Goal: Task Accomplishment & Management: Complete application form

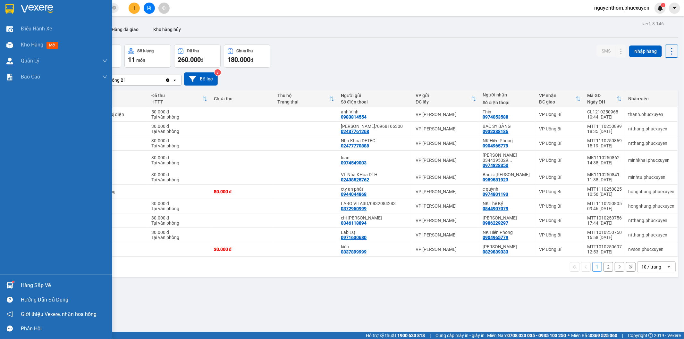
click at [11, 286] on img at bounding box center [9, 285] width 7 height 7
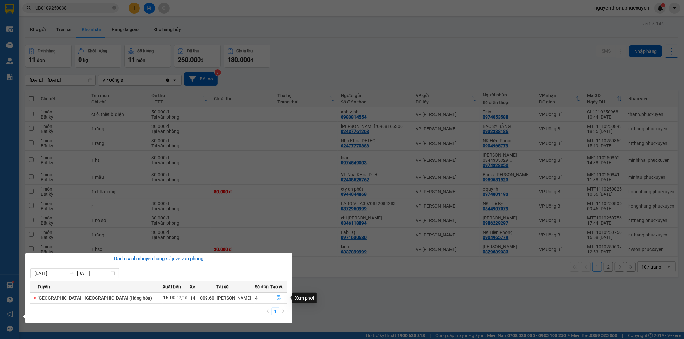
click at [276, 297] on icon "file-done" at bounding box center [278, 298] width 4 height 4
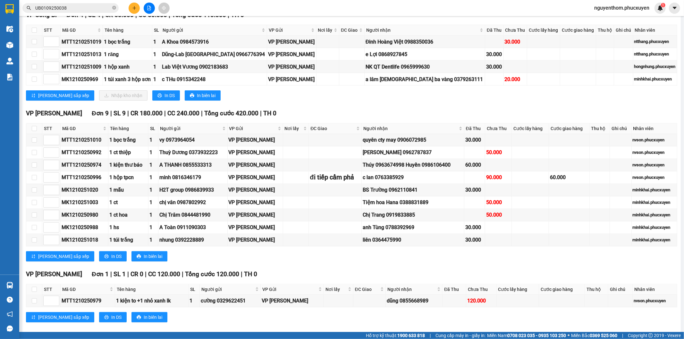
scroll to position [59, 0]
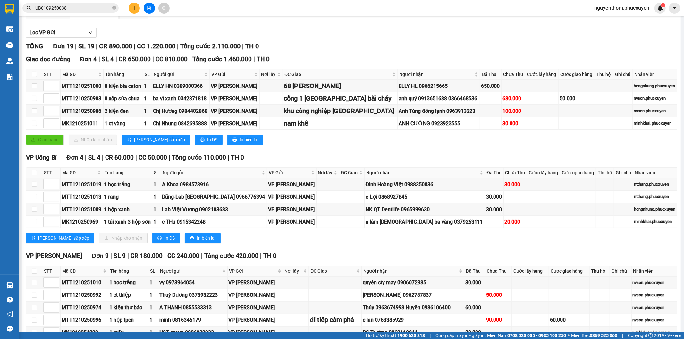
click at [134, 10] on icon "plus" at bounding box center [134, 8] width 4 height 4
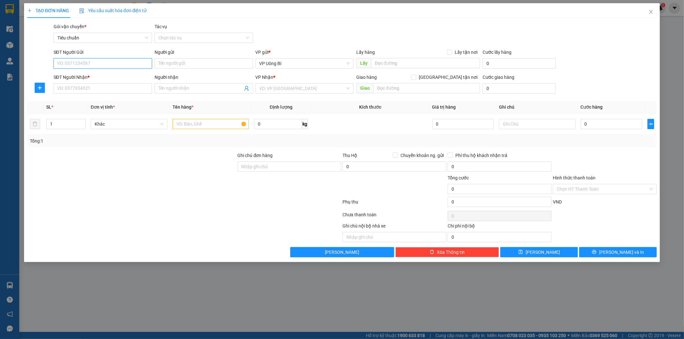
click at [103, 63] on input "SĐT Người Gửi" at bounding box center [103, 63] width 98 height 10
paste input "0989315167"
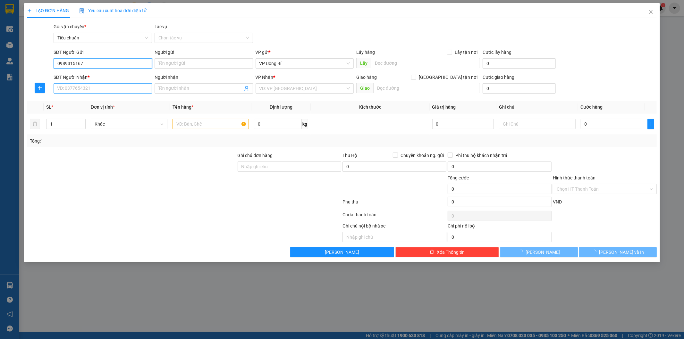
type input "0989315167"
click at [109, 89] on input "SĐT Người Nhận *" at bounding box center [103, 88] width 98 height 10
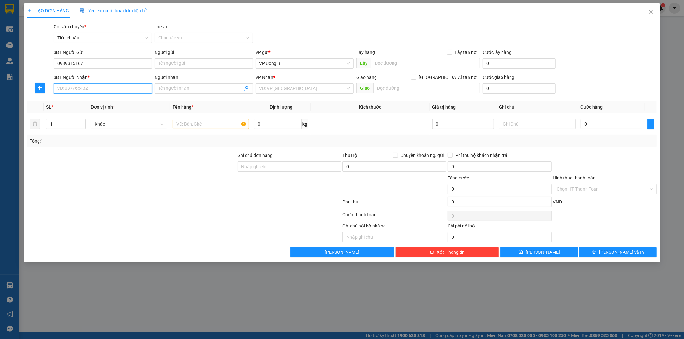
click at [108, 89] on input "SĐT Người Nhận *" at bounding box center [103, 88] width 98 height 10
click at [102, 100] on div "0963518288 - [GEOGRAPHIC_DATA]" at bounding box center [102, 101] width 91 height 7
type input "0963518288"
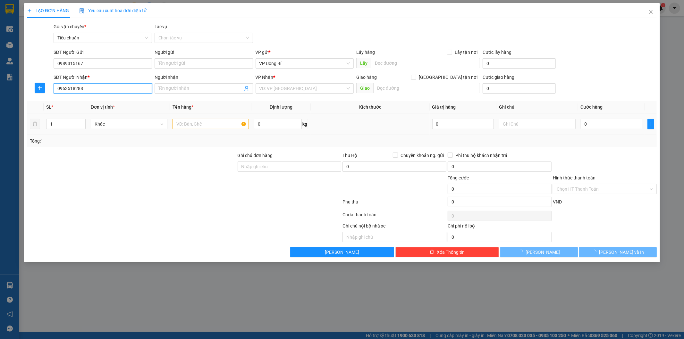
type input "Anh Quốc"
checkbox input "true"
type input "Ô 17 Lô B7 KĐT mới Cao Xanh Hà Khánh A P. [PERSON_NAME]"
checkbox input "true"
type input "50.000"
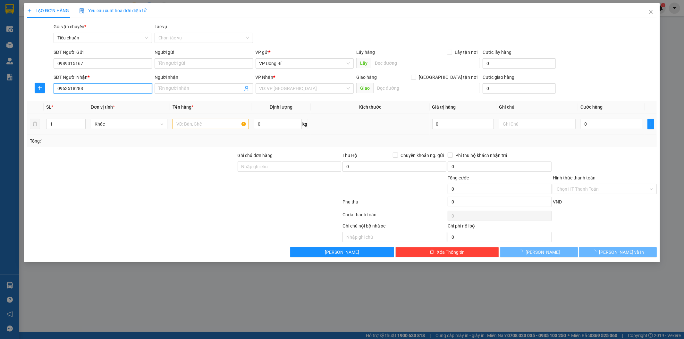
type input "50.000"
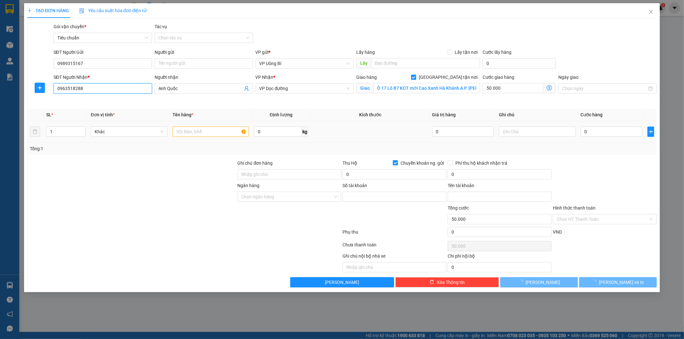
type input "2153138376"
type input "[PERSON_NAME]"
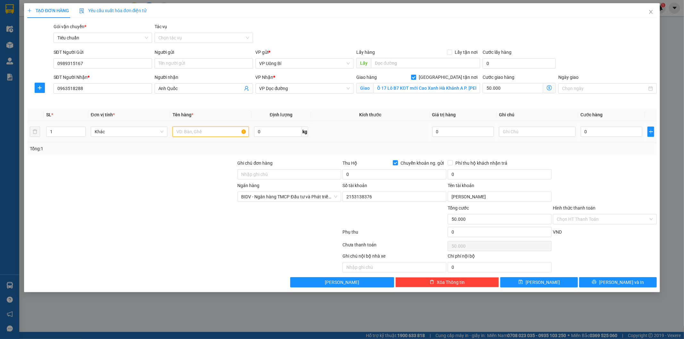
click at [223, 132] on input "text" at bounding box center [210, 132] width 77 height 10
type input "1 catong dài 1m50 lk"
click at [635, 132] on input "0" at bounding box center [611, 132] width 62 height 10
type input "1"
type input "50.001"
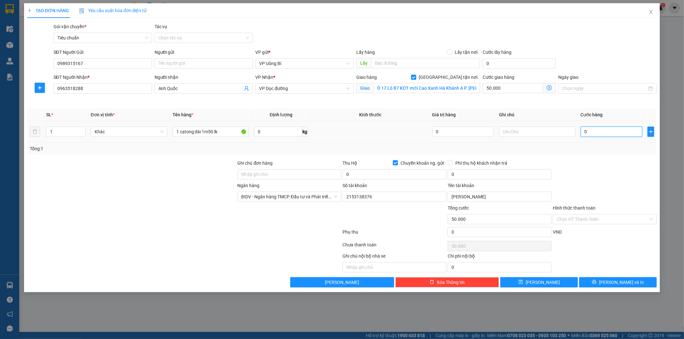
type input "50.001"
type input "13"
type input "50.013"
type input "130"
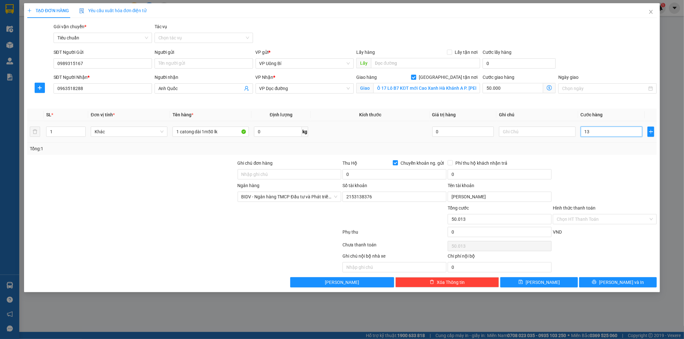
type input "50.130"
drag, startPoint x: 550, startPoint y: 281, endPoint x: 562, endPoint y: 281, distance: 12.5
click at [550, 281] on button "[PERSON_NAME]" at bounding box center [539, 282] width 78 height 10
type input "130.000"
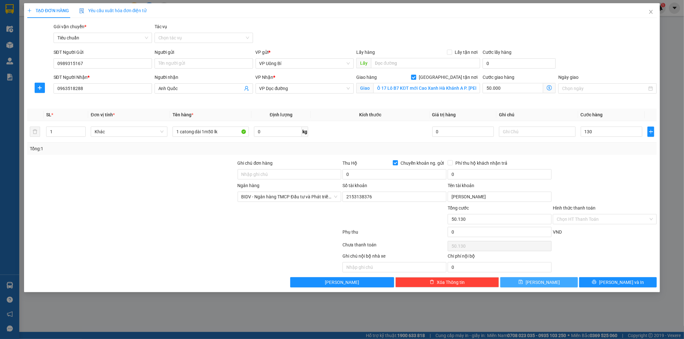
type input "180.000"
checkbox input "false"
type input "0"
checkbox input "false"
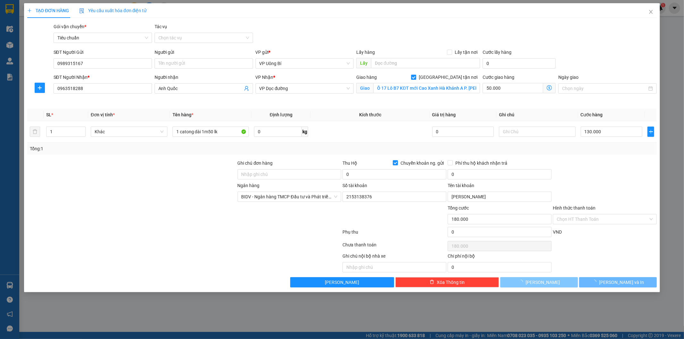
type input "0"
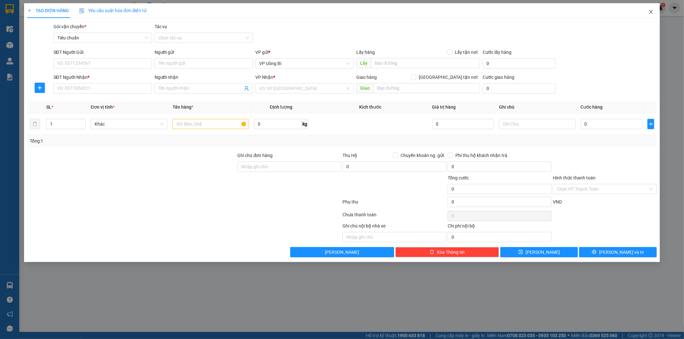
click at [653, 11] on icon "close" at bounding box center [650, 11] width 5 height 5
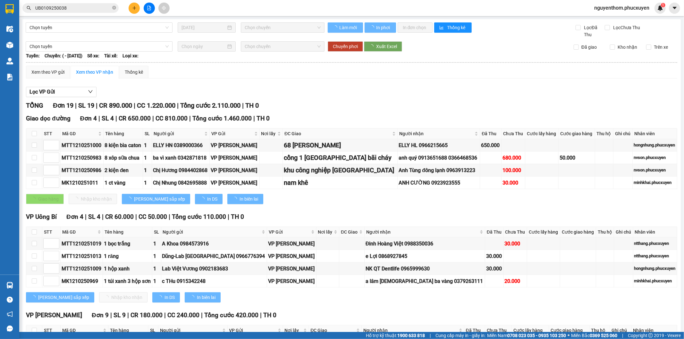
type input "4"
type input "3"
type input "2"
type input "1"
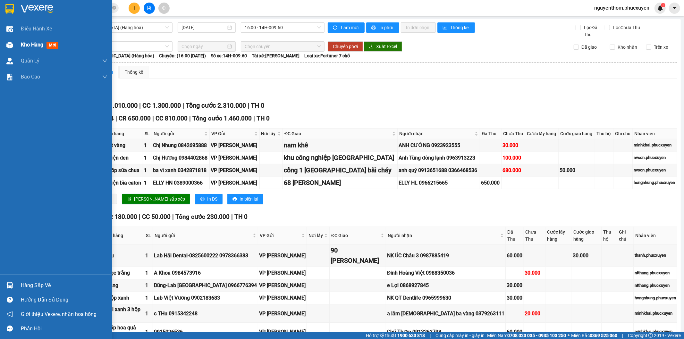
click at [32, 44] on span "Kho hàng" at bounding box center [32, 45] width 22 height 6
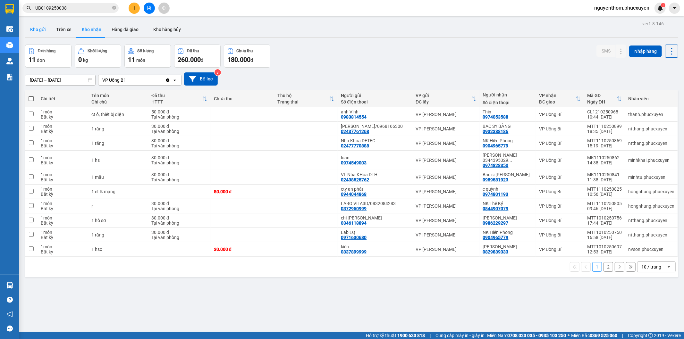
click at [39, 29] on button "Kho gửi" at bounding box center [38, 29] width 26 height 15
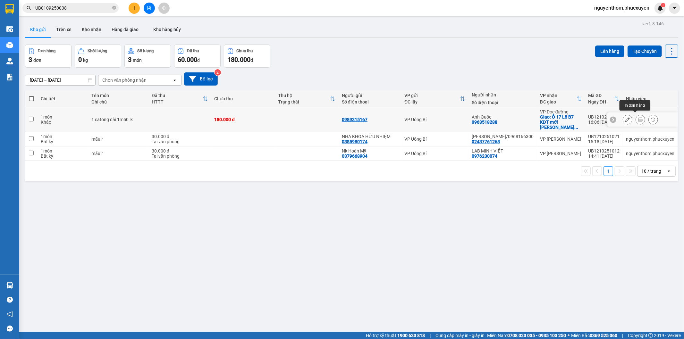
click at [638, 117] on icon at bounding box center [640, 119] width 4 height 4
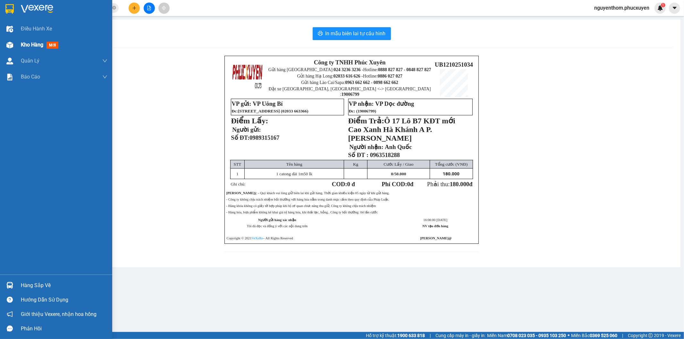
click at [31, 46] on span "Kho hàng" at bounding box center [32, 45] width 22 height 6
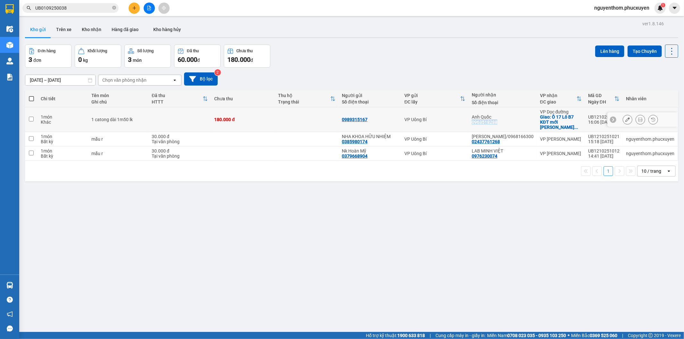
drag, startPoint x: 507, startPoint y: 119, endPoint x: 480, endPoint y: 119, distance: 26.6
click at [480, 119] on div "Anh Quốc 0963518288" at bounding box center [502, 119] width 62 height 10
checkbox input "true"
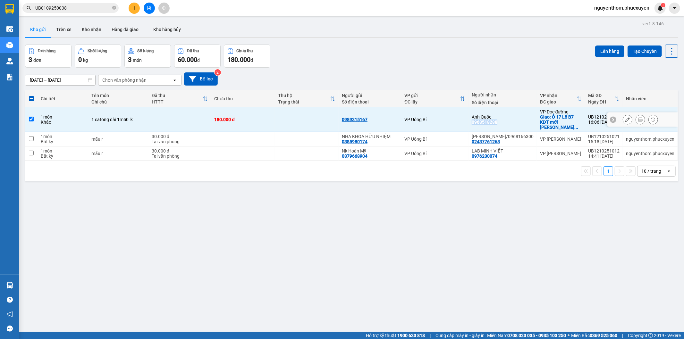
copy div "0963518288"
click at [112, 7] on icon "close-circle" at bounding box center [114, 8] width 4 height 4
click at [77, 6] on input "text" at bounding box center [73, 7] width 76 height 7
paste input "UB0110250300"
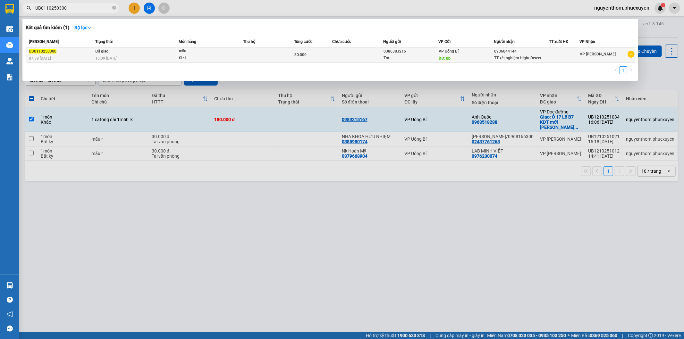
type input "UB0110250300"
click at [253, 51] on td at bounding box center [268, 54] width 51 height 15
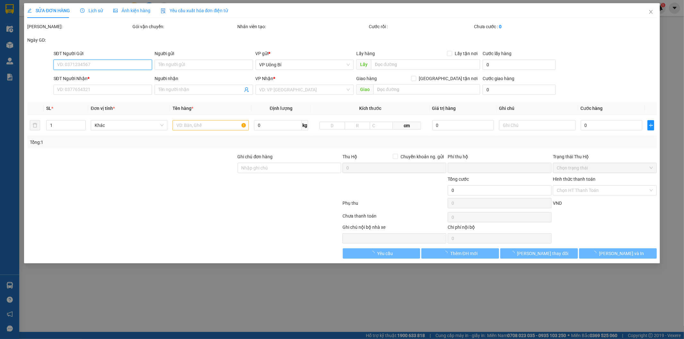
type input "0386383216"
type input "Trà"
type input "ub"
type input "0936044144"
type input "TT xét nghiệm Hight Detect"
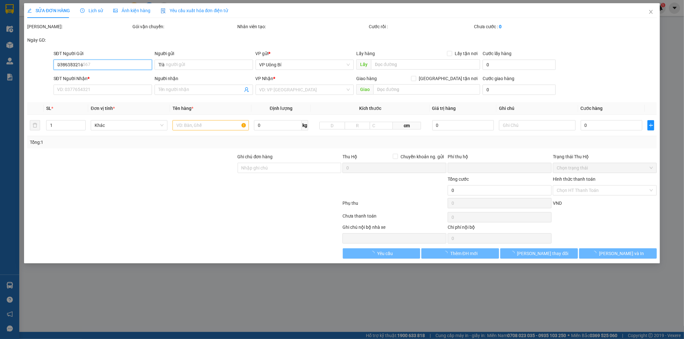
type input "0"
type input "30.000"
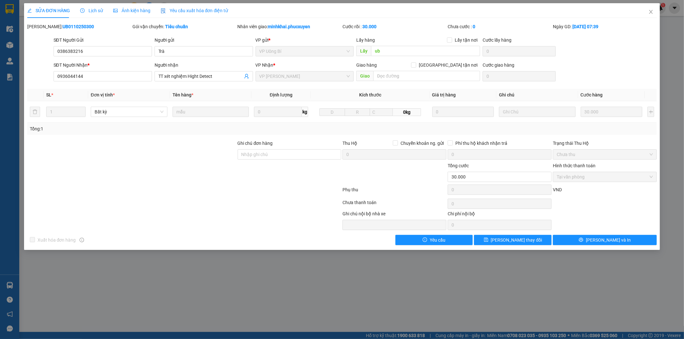
click at [96, 10] on span "Lịch sử" at bounding box center [91, 10] width 23 height 5
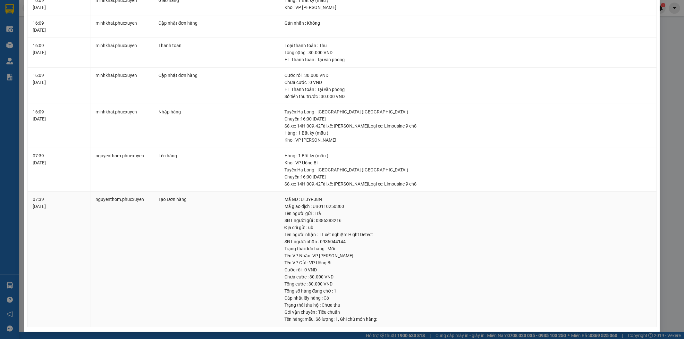
scroll to position [13, 0]
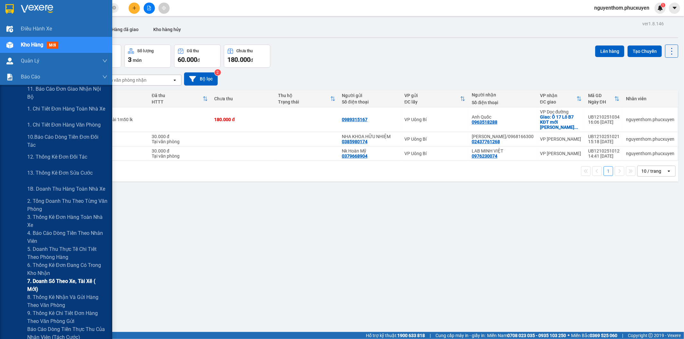
click at [75, 284] on span "7. Doanh số theo xe, tài xế ( mới)" at bounding box center [67, 285] width 80 height 16
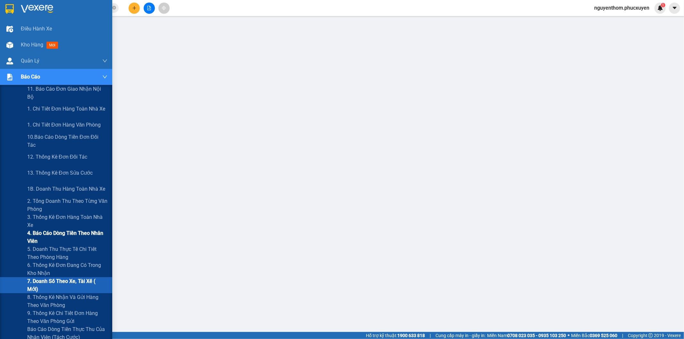
click at [55, 236] on span "4. Báo cáo dòng tiền theo nhân viên" at bounding box center [67, 237] width 80 height 16
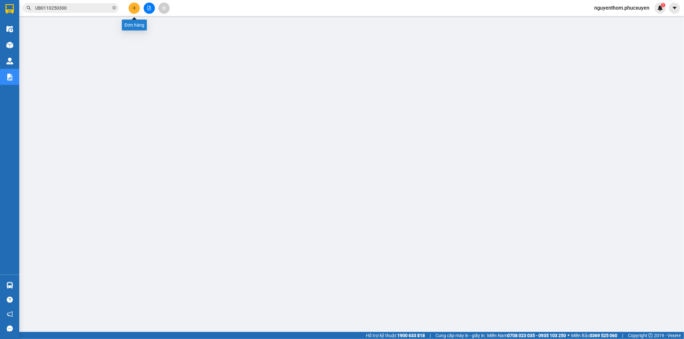
click at [133, 8] on icon "plus" at bounding box center [134, 8] width 4 height 0
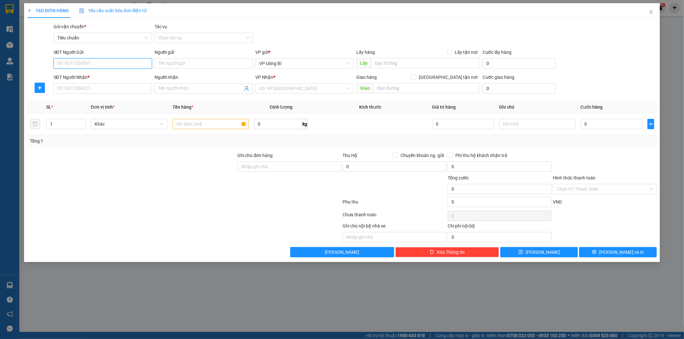
click at [140, 63] on input "SĐT Người Gửi" at bounding box center [103, 63] width 98 height 10
click at [92, 75] on div "0844907079 - NK Thế Kỷ" at bounding box center [102, 76] width 91 height 7
type input "0844907079"
type input "NK Thế Kỷ"
type input "0844907079"
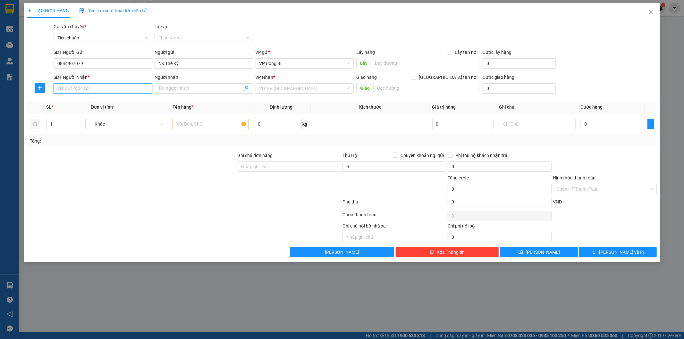
click at [97, 88] on input "SĐT Người Nhận *" at bounding box center [103, 88] width 98 height 10
click at [104, 113] on div "0372950999 - LABO VITA3D/0832084283" at bounding box center [102, 111] width 91 height 7
type input "0372950999"
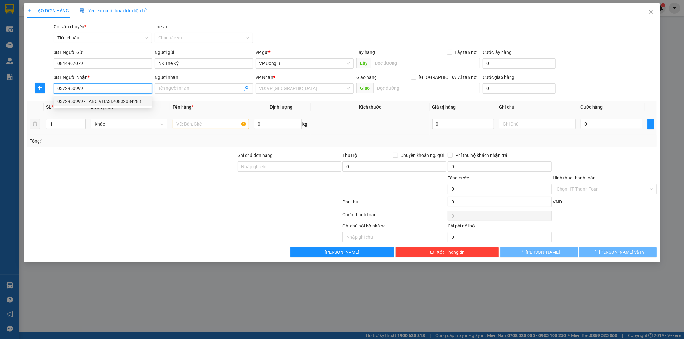
type input "LABO VITA3D/0832084283"
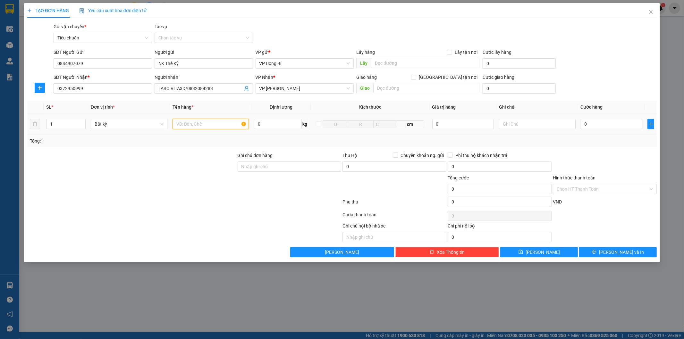
click at [207, 124] on input "text" at bounding box center [210, 124] width 77 height 10
type input "mẫu r"
click at [613, 119] on input "0" at bounding box center [611, 124] width 62 height 10
type input "3"
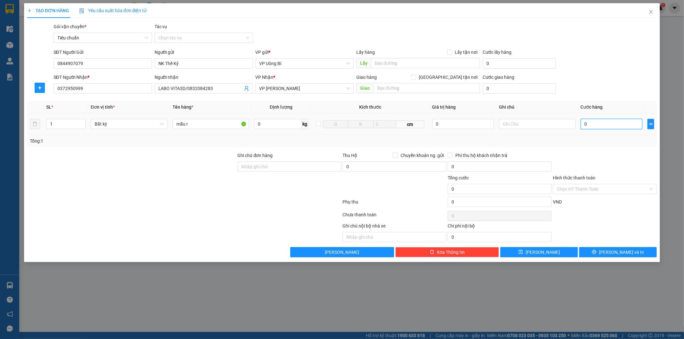
type input "3"
type input "30"
click at [572, 188] on input "Hình thức thanh toán" at bounding box center [602, 189] width 92 height 10
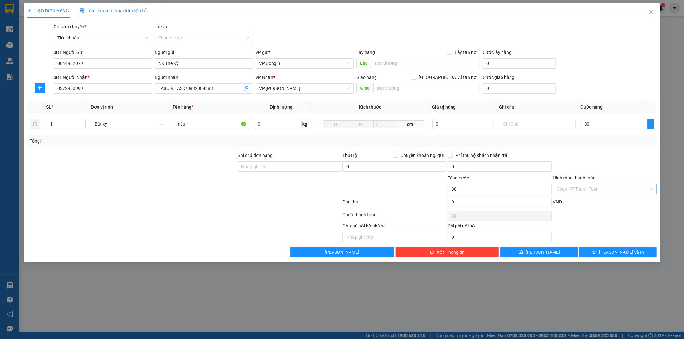
type input "30.000"
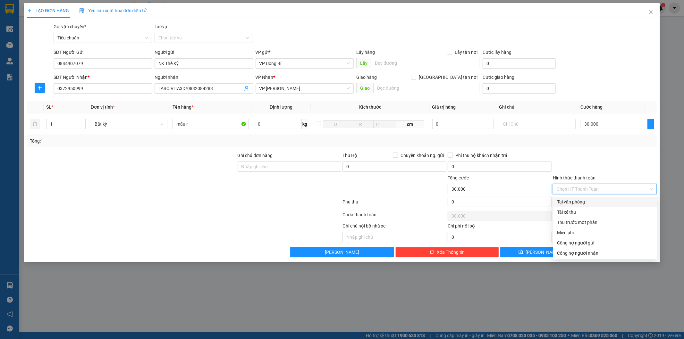
click at [572, 201] on div "Tại văn phòng" at bounding box center [605, 201] width 96 height 7
type input "0"
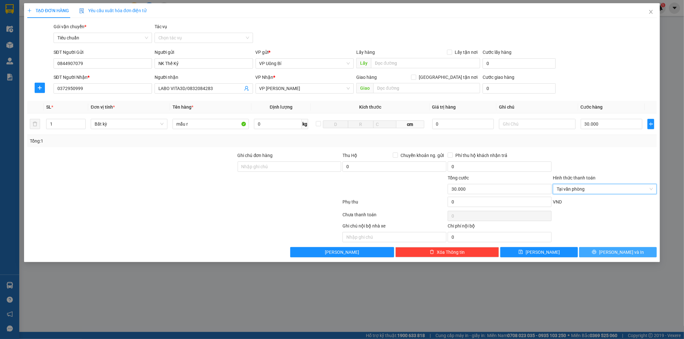
click at [616, 254] on span "[PERSON_NAME] và In" at bounding box center [621, 252] width 45 height 7
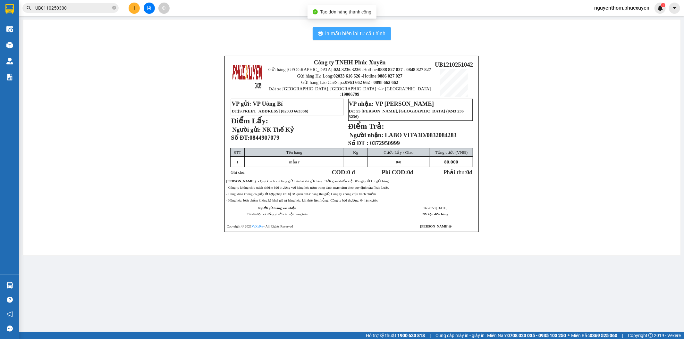
click at [350, 34] on span "In mẫu biên lai tự cấu hình" at bounding box center [355, 33] width 60 height 8
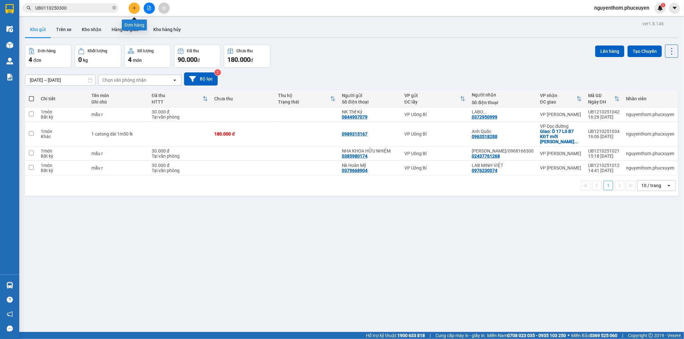
click at [133, 7] on icon "plus" at bounding box center [134, 8] width 4 height 4
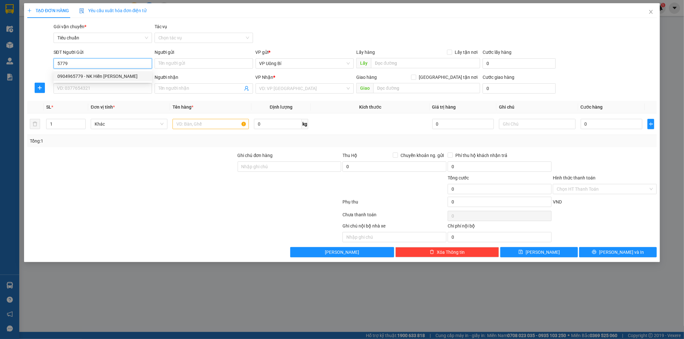
click at [96, 75] on div "0904965779 - NK Hiền [PERSON_NAME]" at bounding box center [102, 76] width 91 height 7
type input "0904965779"
type input "NK Hiền Phong"
type input "0904965779"
click at [103, 85] on input "SĐT Người Nhận *" at bounding box center [103, 88] width 98 height 10
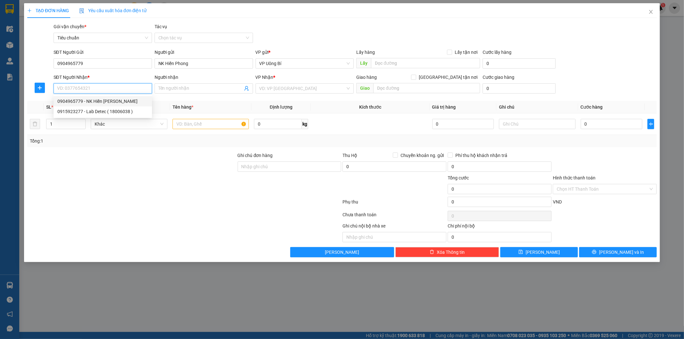
click at [119, 91] on input "SĐT Người Nhận *" at bounding box center [103, 88] width 98 height 10
click at [98, 101] on div "0866208369 - EQ Lab" at bounding box center [102, 101] width 91 height 7
type input "0866208369"
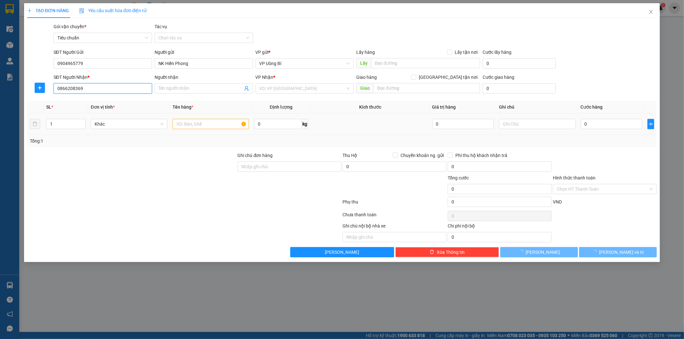
type input "EQ Lab"
type input "0866208369"
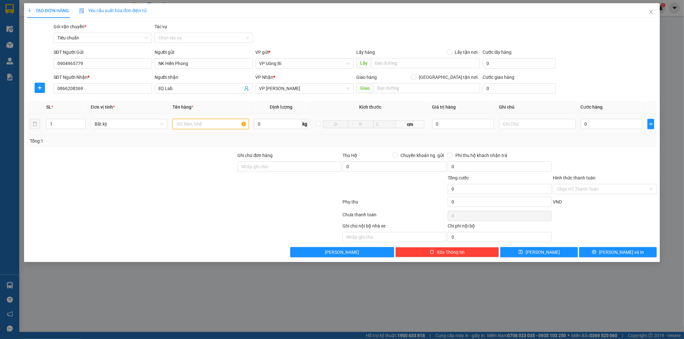
click at [200, 125] on input "text" at bounding box center [210, 124] width 77 height 10
type input "mẫu r"
click at [628, 125] on input "0" at bounding box center [611, 124] width 62 height 10
type input "3"
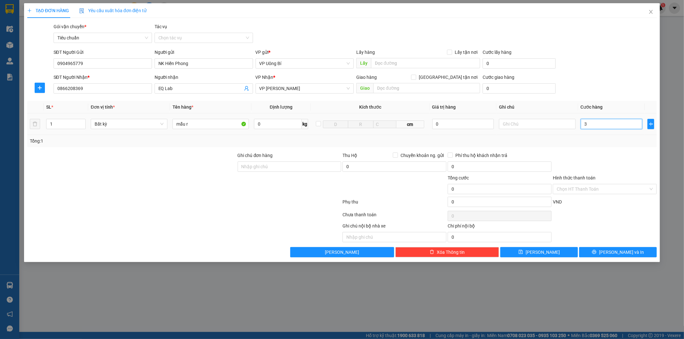
type input "3"
type input "30"
click at [601, 190] on input "Hình thức thanh toán" at bounding box center [602, 189] width 92 height 10
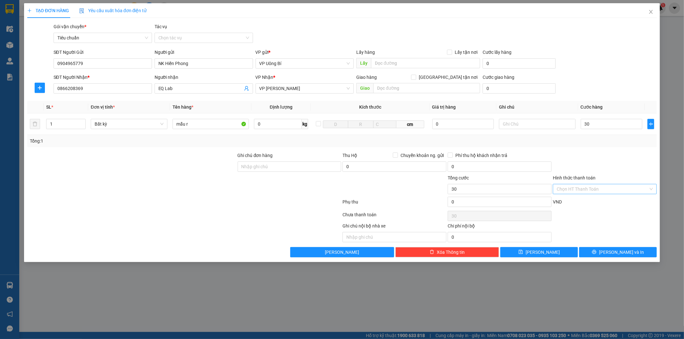
type input "30.000"
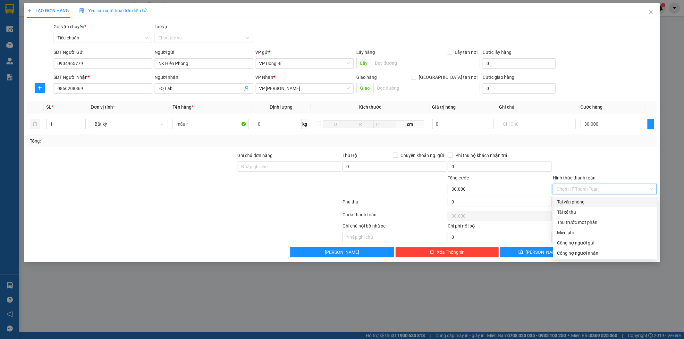
click at [581, 203] on div "Tại văn phòng" at bounding box center [605, 201] width 96 height 7
type input "0"
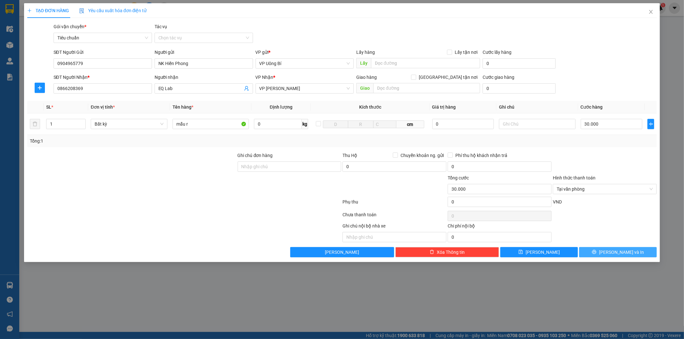
click at [619, 249] on span "[PERSON_NAME] và In" at bounding box center [621, 252] width 45 height 7
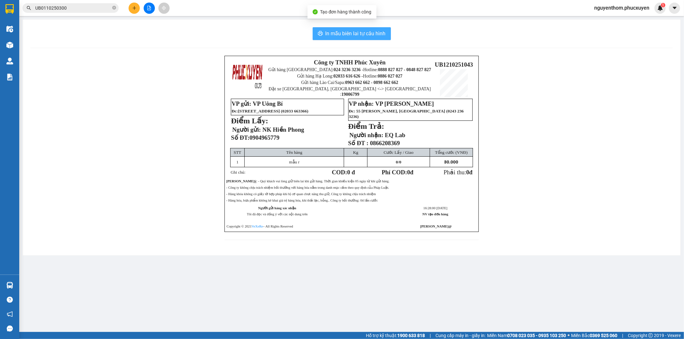
click at [351, 33] on span "In mẫu biên lai tự cấu hình" at bounding box center [355, 33] width 60 height 8
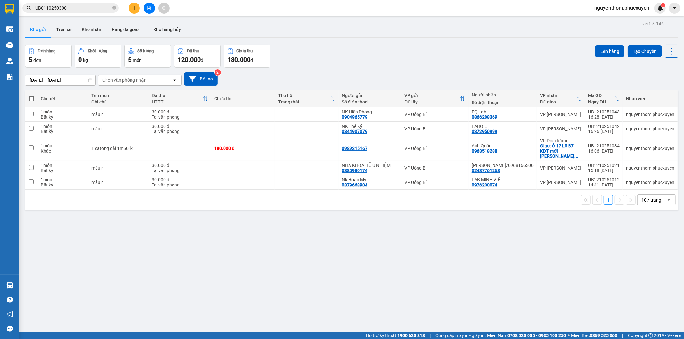
click at [133, 8] on icon "plus" at bounding box center [134, 8] width 4 height 0
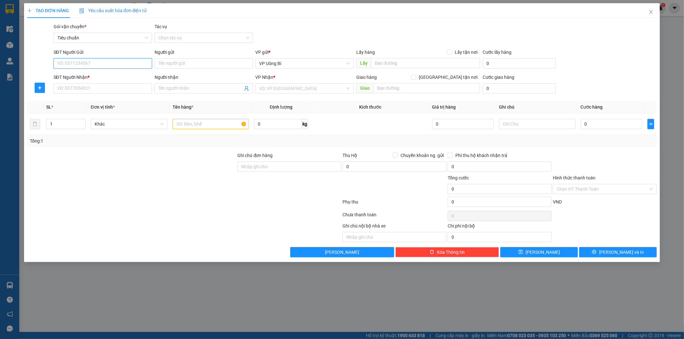
click at [111, 63] on input "SĐT Người Gửi" at bounding box center [103, 63] width 98 height 10
type input "7"
click at [116, 77] on div "0904965779 - NK Hiền [PERSON_NAME]" at bounding box center [102, 76] width 91 height 7
type input "0904965779"
type input "NK Hiền Phong"
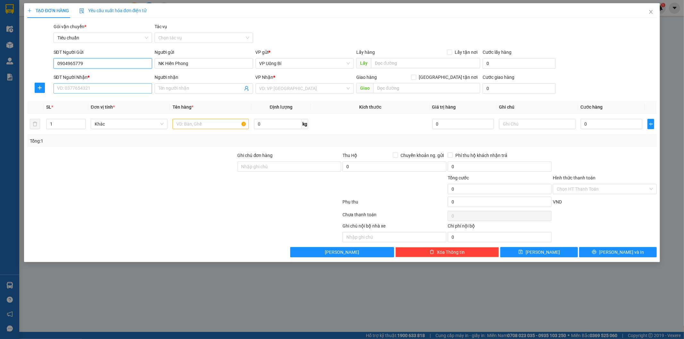
type input "0904965779"
click at [108, 89] on input "SĐT Người Nhận *" at bounding box center [103, 88] width 98 height 10
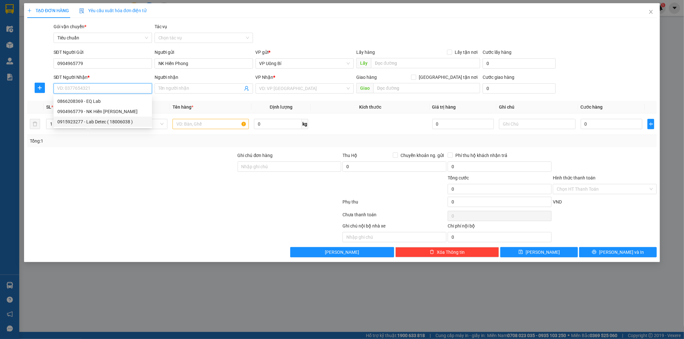
click at [101, 121] on div "0915923277 - Lab Detec ( 18006038 )" at bounding box center [102, 121] width 91 height 7
type input "0915923277"
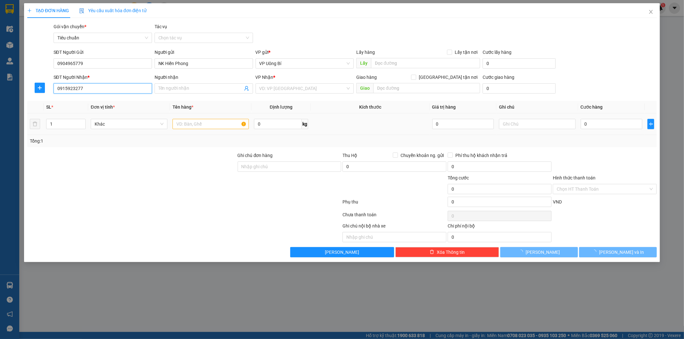
type input "Lab Detec ( 18006038 )"
click at [226, 126] on input "text" at bounding box center [210, 124] width 77 height 10
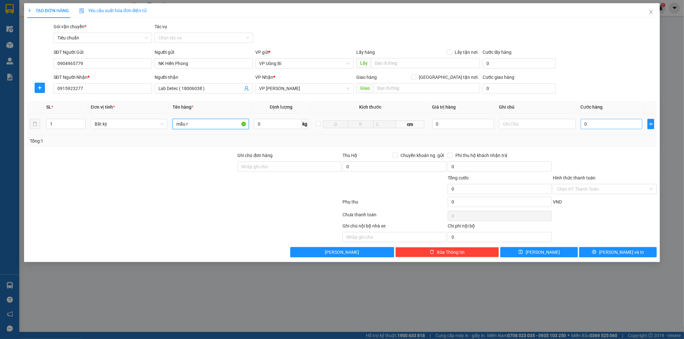
type input "mẫu r"
click at [607, 126] on input "0" at bounding box center [611, 124] width 62 height 10
type input "3"
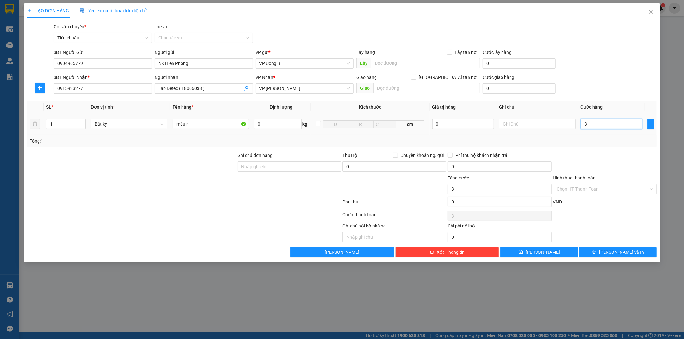
type input "30"
click at [597, 190] on input "Hình thức thanh toán" at bounding box center [602, 189] width 92 height 10
type input "30.000"
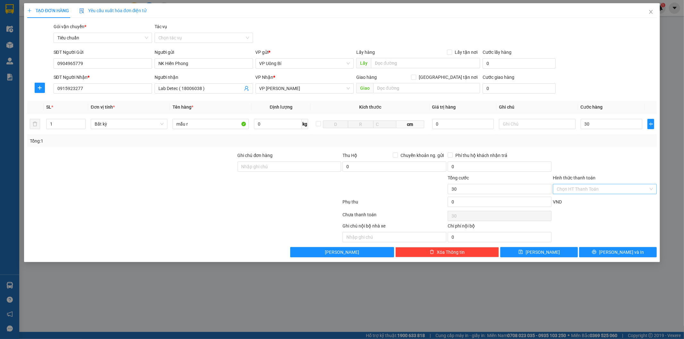
type input "30.000"
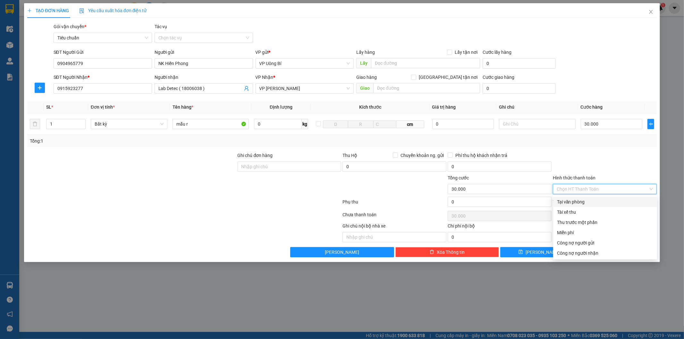
click at [596, 199] on div "Tại văn phòng" at bounding box center [605, 201] width 96 height 7
type input "0"
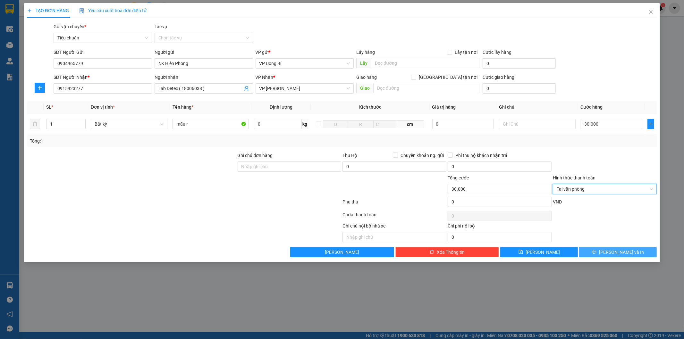
click at [610, 251] on button "[PERSON_NAME] và In" at bounding box center [618, 252] width 78 height 10
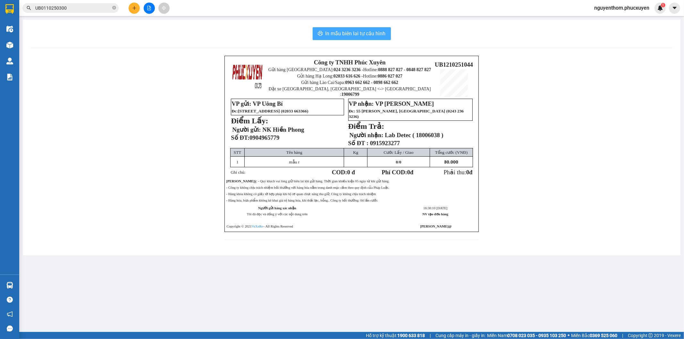
click at [367, 31] on span "In mẫu biên lai tự cấu hình" at bounding box center [355, 33] width 60 height 8
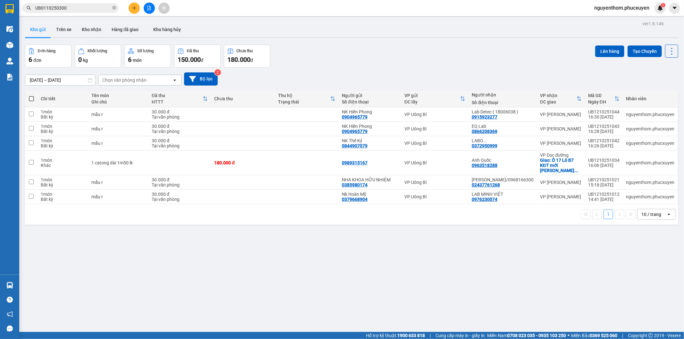
click at [454, 160] on div "VP Uông Bí" at bounding box center [434, 162] width 61 height 5
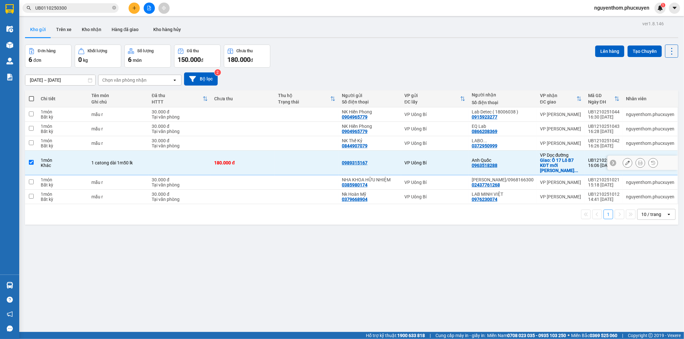
checkbox input "true"
click at [603, 51] on button "Lên hàng" at bounding box center [609, 52] width 29 height 12
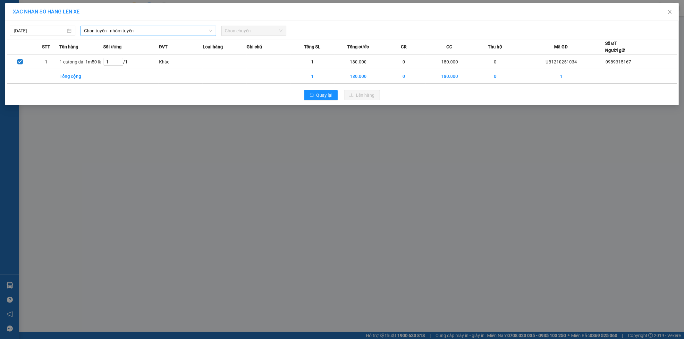
click at [142, 31] on span "Chọn tuyến - nhóm tuyến" at bounding box center [148, 31] width 128 height 10
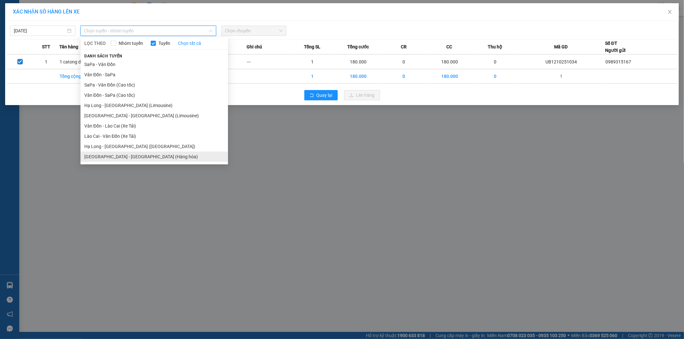
click at [143, 155] on li "[GEOGRAPHIC_DATA] - [GEOGRAPHIC_DATA] (Hàng hóa)" at bounding box center [153, 157] width 147 height 10
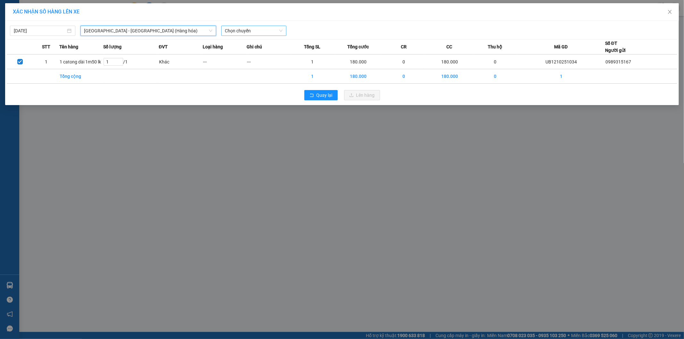
click at [247, 28] on span "Chọn chuyến" at bounding box center [254, 31] width 58 height 10
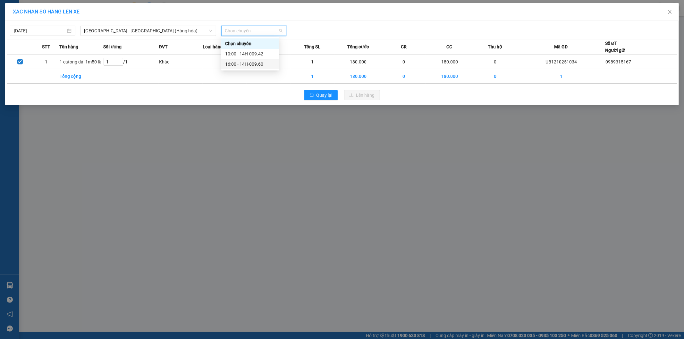
click at [255, 63] on div "16:00 - 14H-009.60" at bounding box center [250, 64] width 50 height 7
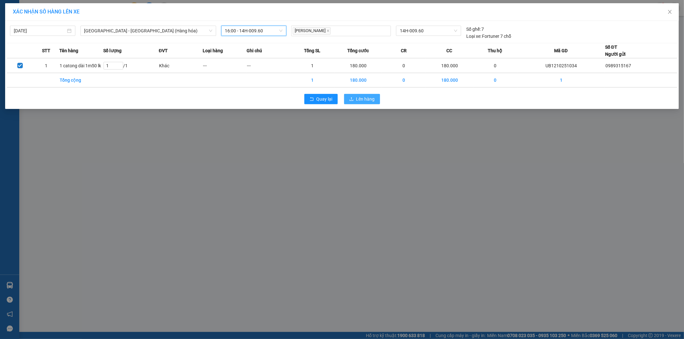
click at [366, 96] on span "Lên hàng" at bounding box center [365, 99] width 19 height 7
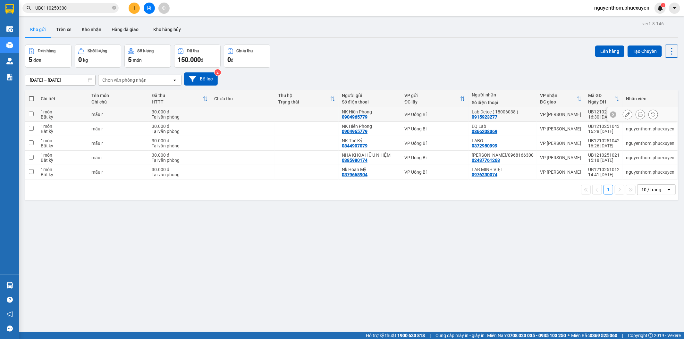
click at [36, 113] on td at bounding box center [31, 114] width 13 height 14
click at [37, 127] on td at bounding box center [31, 129] width 13 height 14
checkbox input "true"
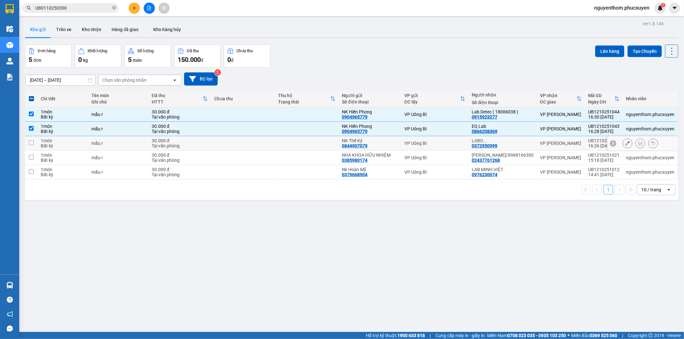
click at [30, 142] on input "checkbox" at bounding box center [31, 142] width 5 height 5
checkbox input "true"
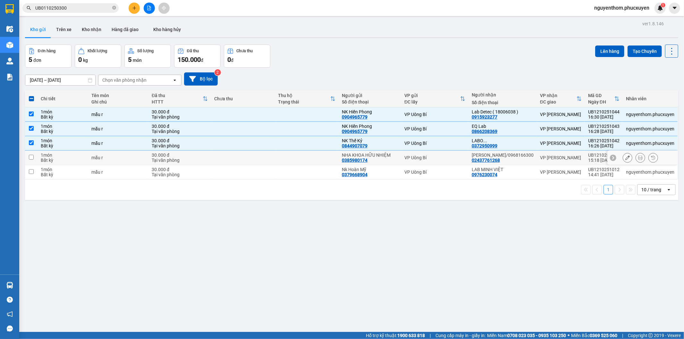
click at [30, 157] on input "checkbox" at bounding box center [31, 157] width 5 height 5
checkbox input "true"
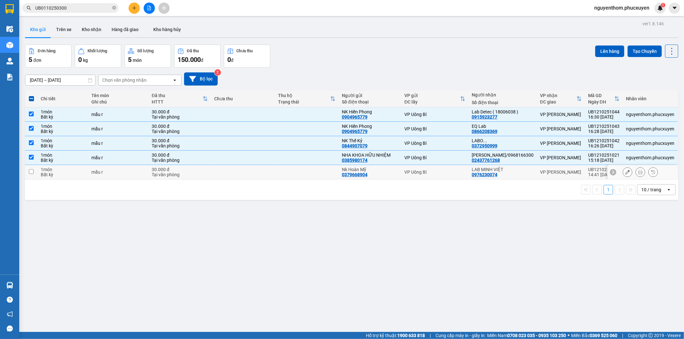
click at [30, 171] on input "checkbox" at bounding box center [31, 171] width 5 height 5
checkbox input "true"
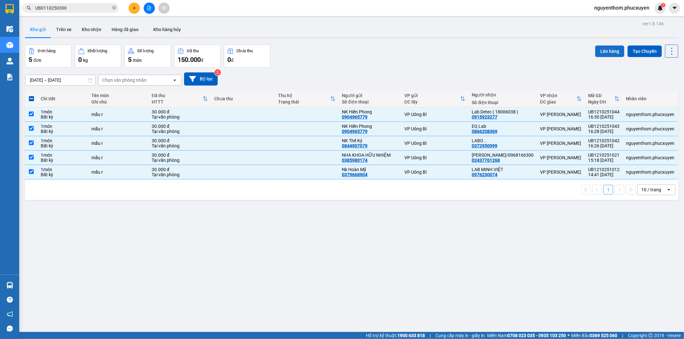
click at [602, 50] on button "Lên hàng" at bounding box center [609, 52] width 29 height 12
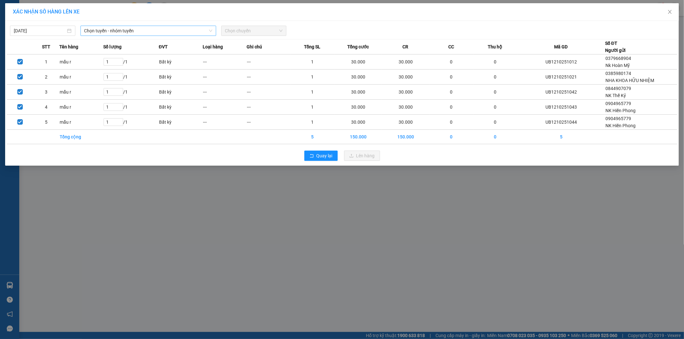
click at [176, 30] on span "Chọn tuyến - nhóm tuyến" at bounding box center [148, 31] width 128 height 10
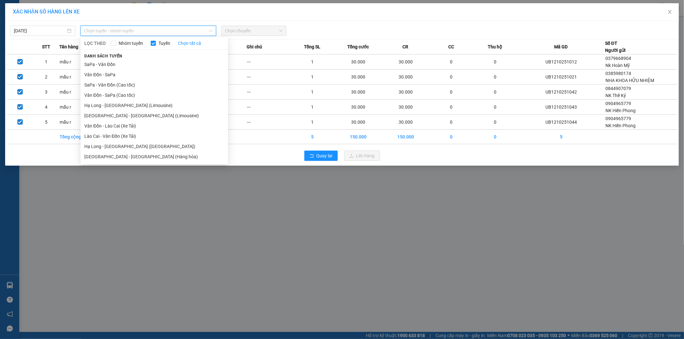
drag, startPoint x: 151, startPoint y: 147, endPoint x: 151, endPoint y: 135, distance: 12.8
click at [151, 147] on li "Hạ Long - [GEOGRAPHIC_DATA] ([GEOGRAPHIC_DATA])" at bounding box center [153, 146] width 147 height 10
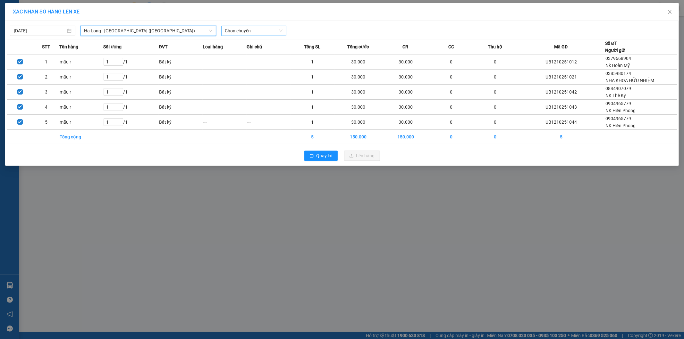
click at [267, 30] on span "Chọn chuyến" at bounding box center [254, 31] width 58 height 10
click at [259, 62] on div "16:00 - 14H-009.42" at bounding box center [250, 64] width 50 height 7
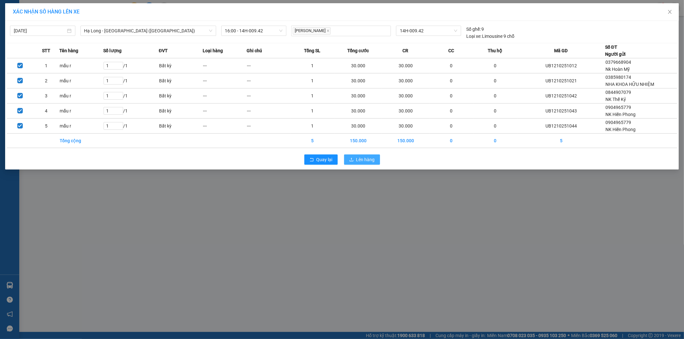
drag, startPoint x: 364, startPoint y: 159, endPoint x: 356, endPoint y: 153, distance: 10.3
click at [364, 160] on span "Lên hàng" at bounding box center [365, 159] width 19 height 7
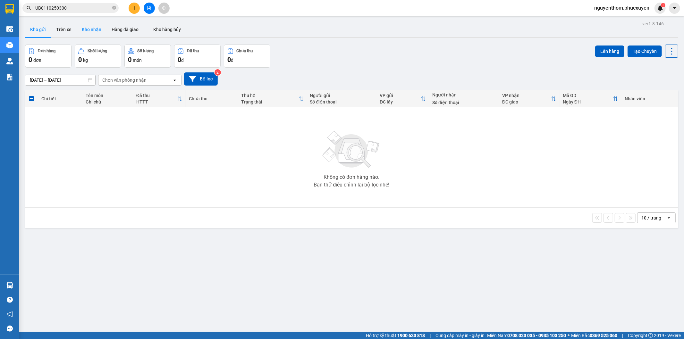
click at [94, 31] on button "Kho nhận" at bounding box center [92, 29] width 30 height 15
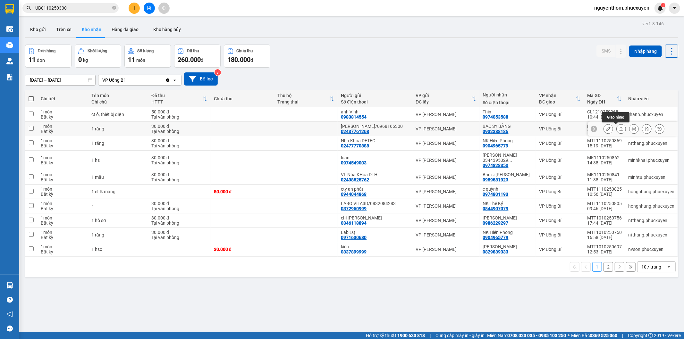
click at [619, 129] on icon at bounding box center [621, 129] width 4 height 4
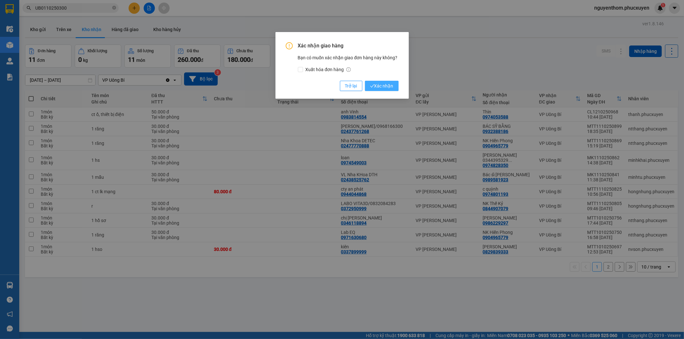
click at [388, 84] on span "Xác nhận" at bounding box center [381, 85] width 23 height 7
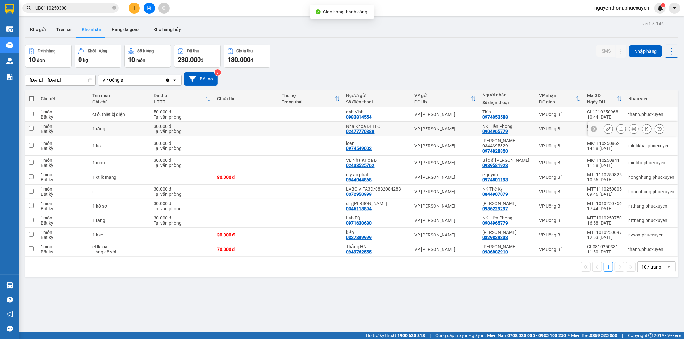
click at [619, 129] on icon at bounding box center [621, 129] width 4 height 4
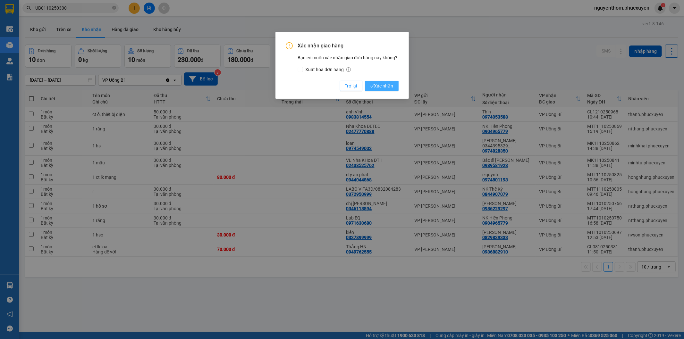
click at [392, 86] on span "Xác nhận" at bounding box center [381, 85] width 23 height 7
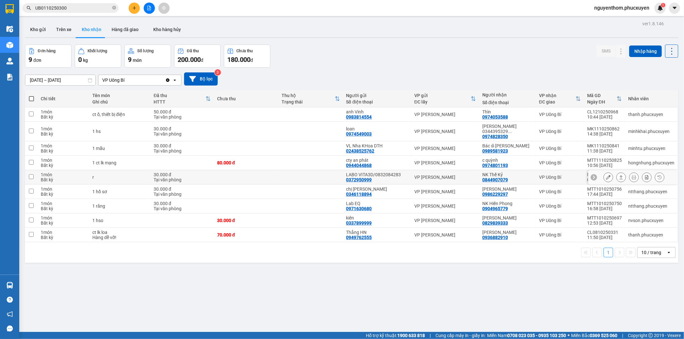
click at [619, 175] on icon at bounding box center [621, 177] width 4 height 4
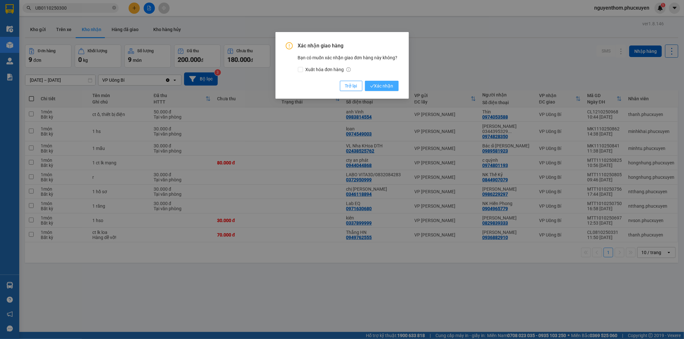
click at [386, 85] on span "Xác nhận" at bounding box center [381, 85] width 23 height 7
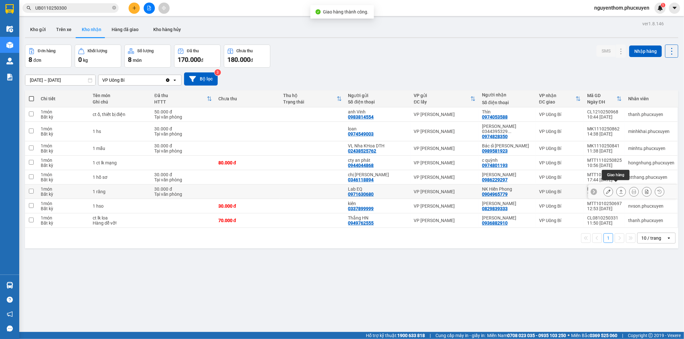
click at [619, 189] on icon at bounding box center [621, 191] width 4 height 4
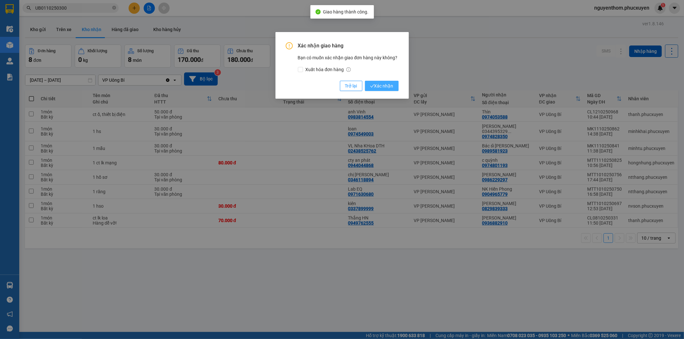
click at [382, 86] on span "Xác nhận" at bounding box center [381, 85] width 23 height 7
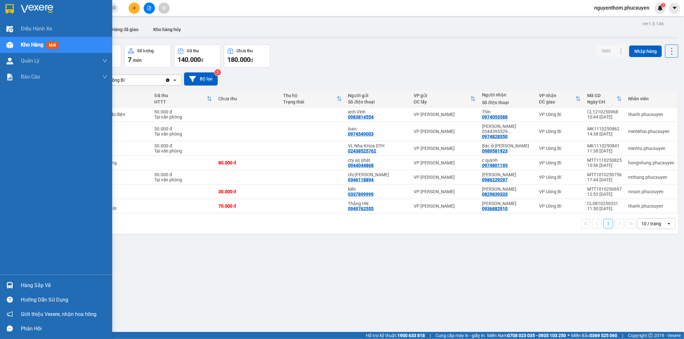
click at [11, 286] on img at bounding box center [9, 285] width 7 height 7
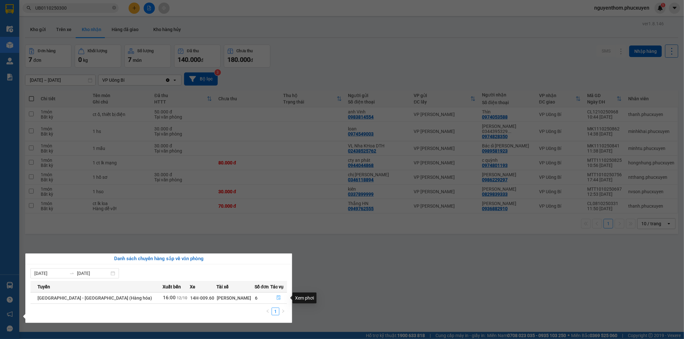
click at [276, 298] on icon "file-done" at bounding box center [278, 298] width 4 height 4
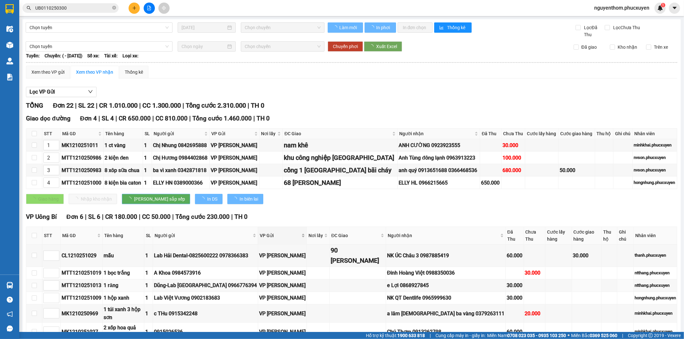
type input "5"
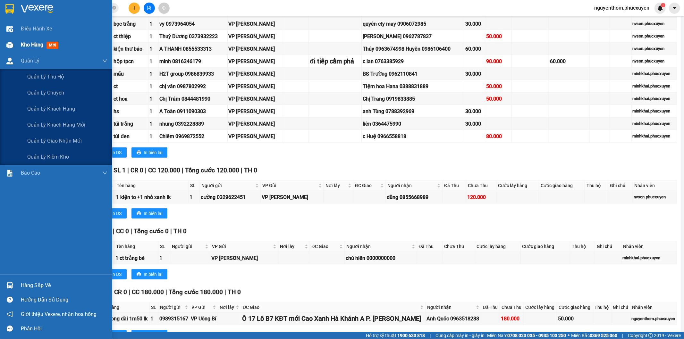
scroll to position [193, 0]
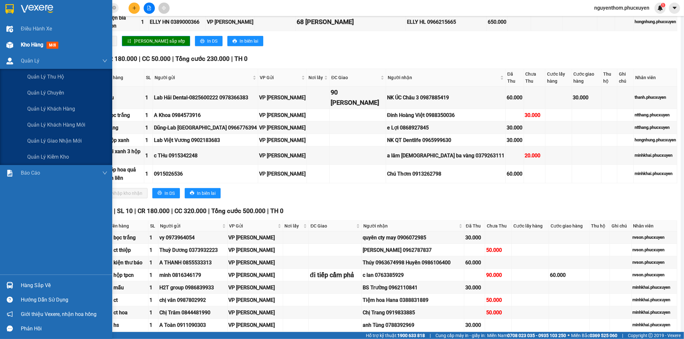
click at [18, 42] on div "Kho hàng mới" at bounding box center [56, 45] width 112 height 16
click at [39, 43] on span "Kho hàng" at bounding box center [32, 45] width 22 height 6
click at [37, 42] on span "Kho hàng" at bounding box center [32, 45] width 22 height 6
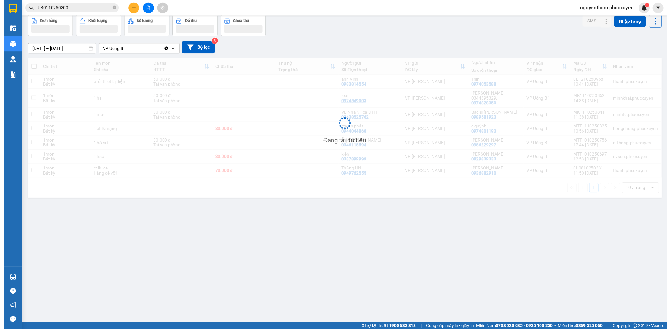
scroll to position [29, 0]
